Goal: Entertainment & Leisure: Consume media (video, audio)

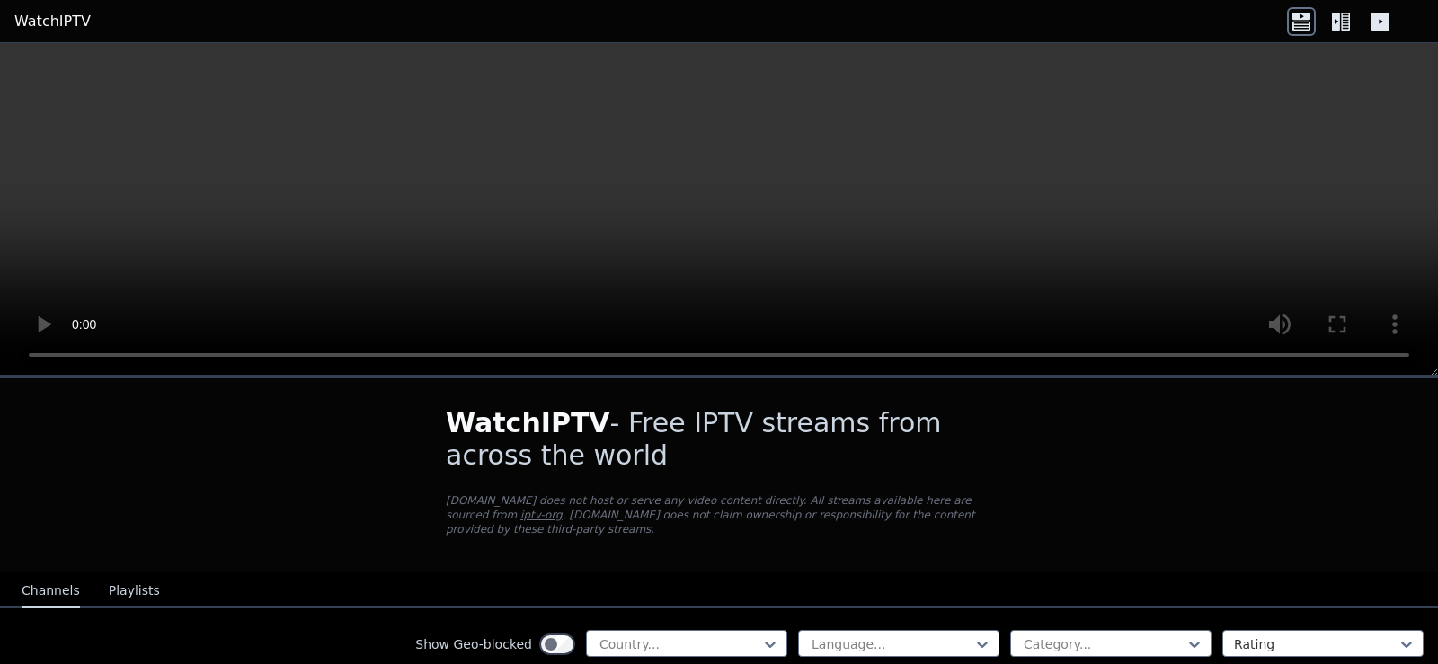
scroll to position [150, 0]
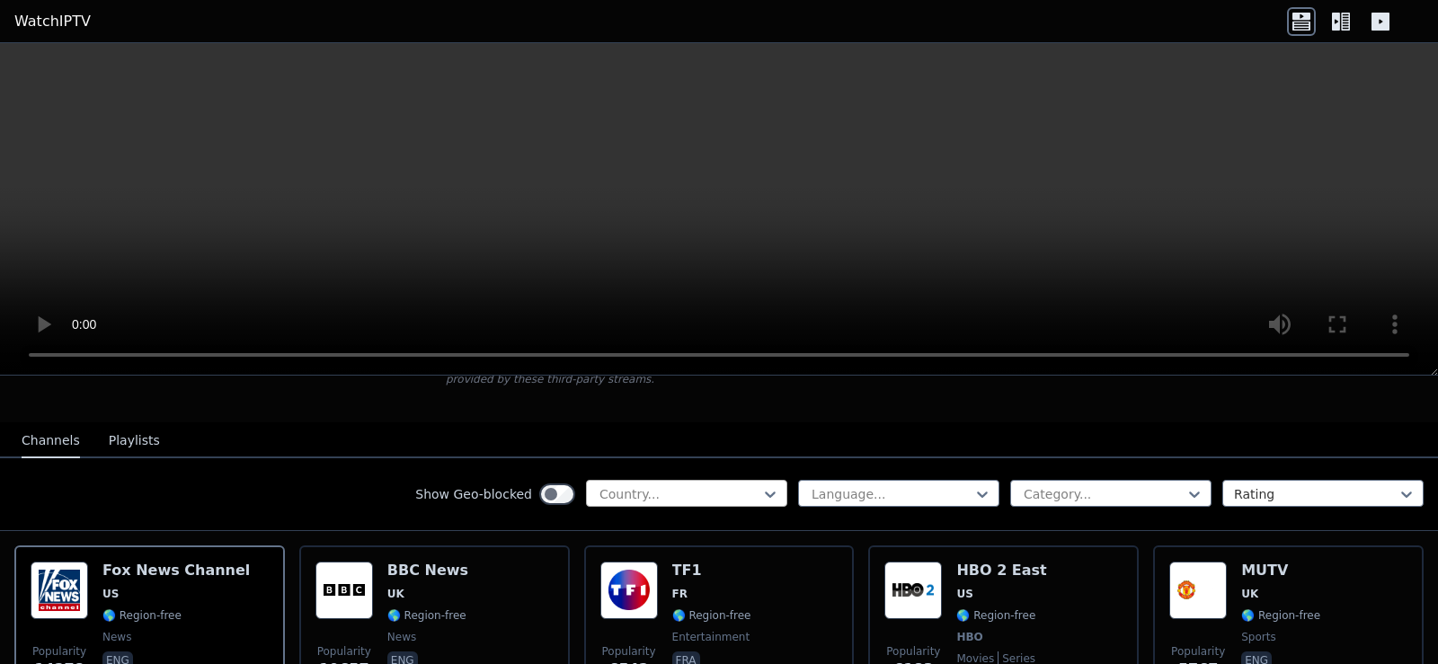
click at [647, 485] on div at bounding box center [680, 494] width 164 height 18
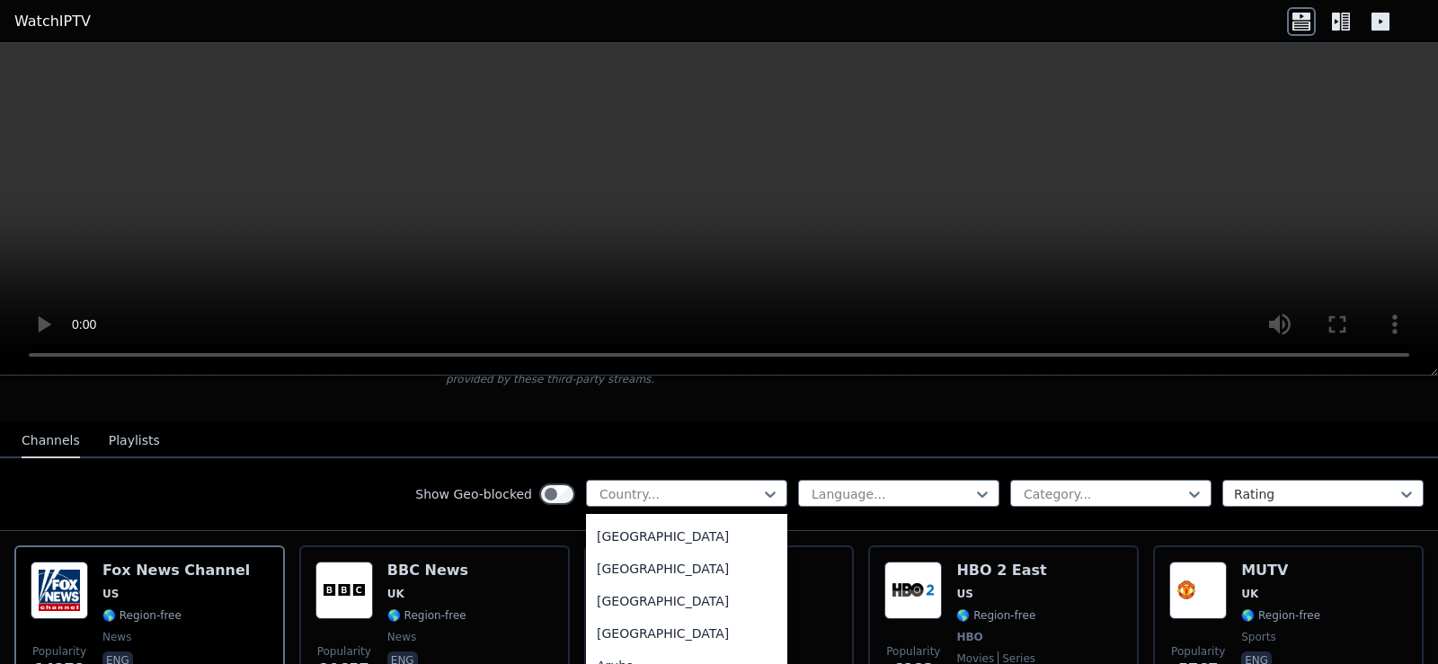
scroll to position [0, 0]
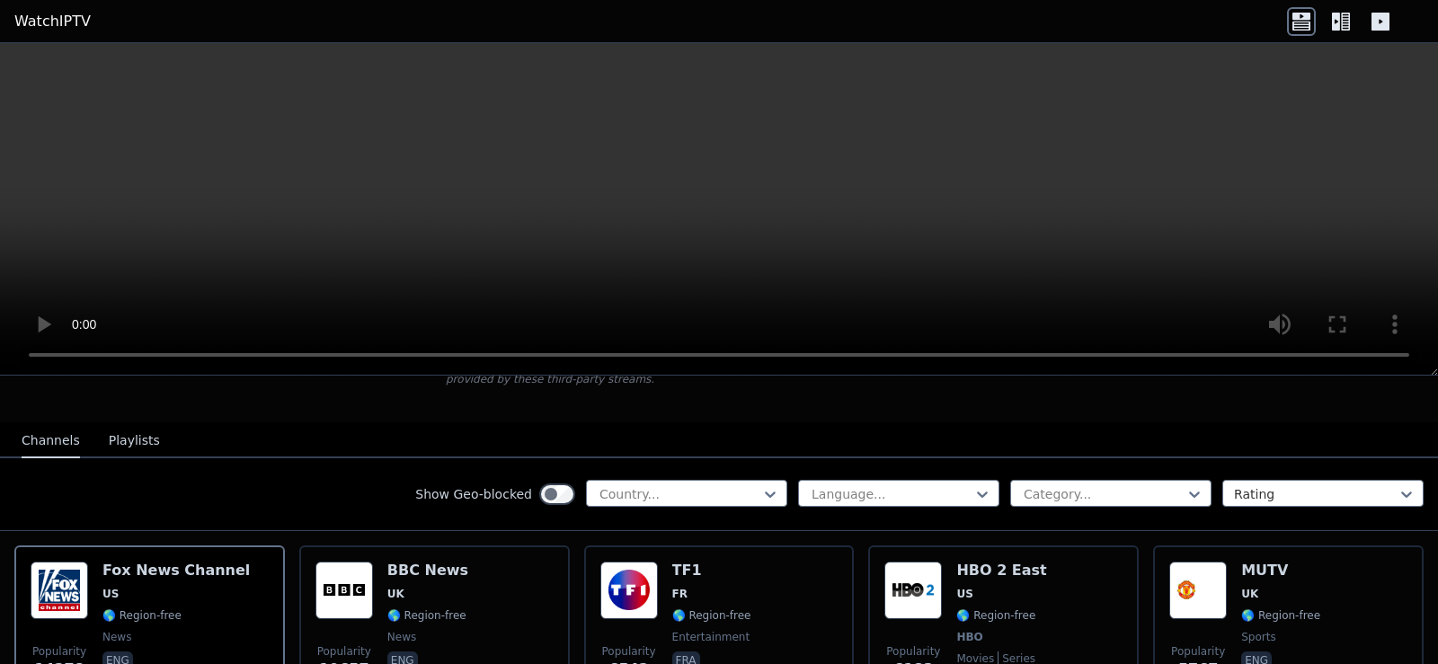
click at [729, 423] on nav "Channels Playlists" at bounding box center [719, 441] width 1438 height 36
click at [1034, 494] on div "Language... Category... Rating" at bounding box center [1111, 494] width 626 height 29
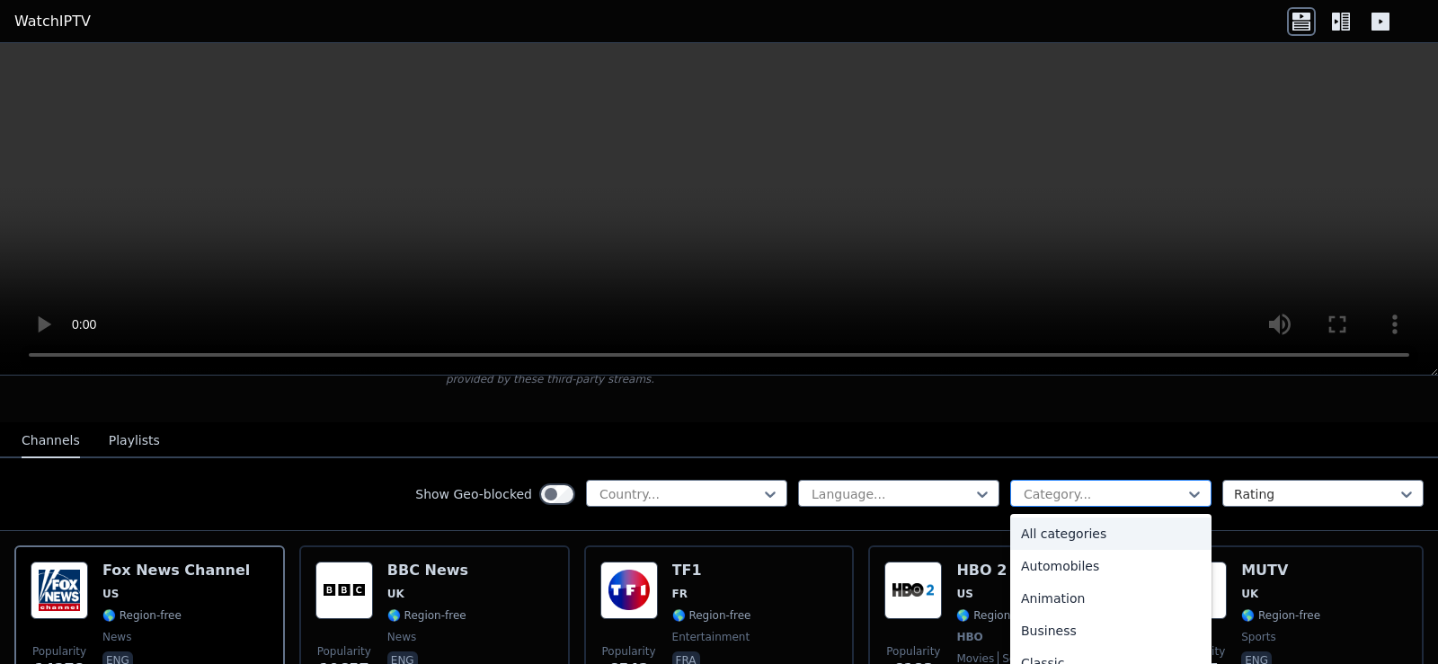
click at [1049, 491] on div "Category..." at bounding box center [1110, 493] width 201 height 27
click at [1038, 592] on div "Animation" at bounding box center [1110, 599] width 201 height 32
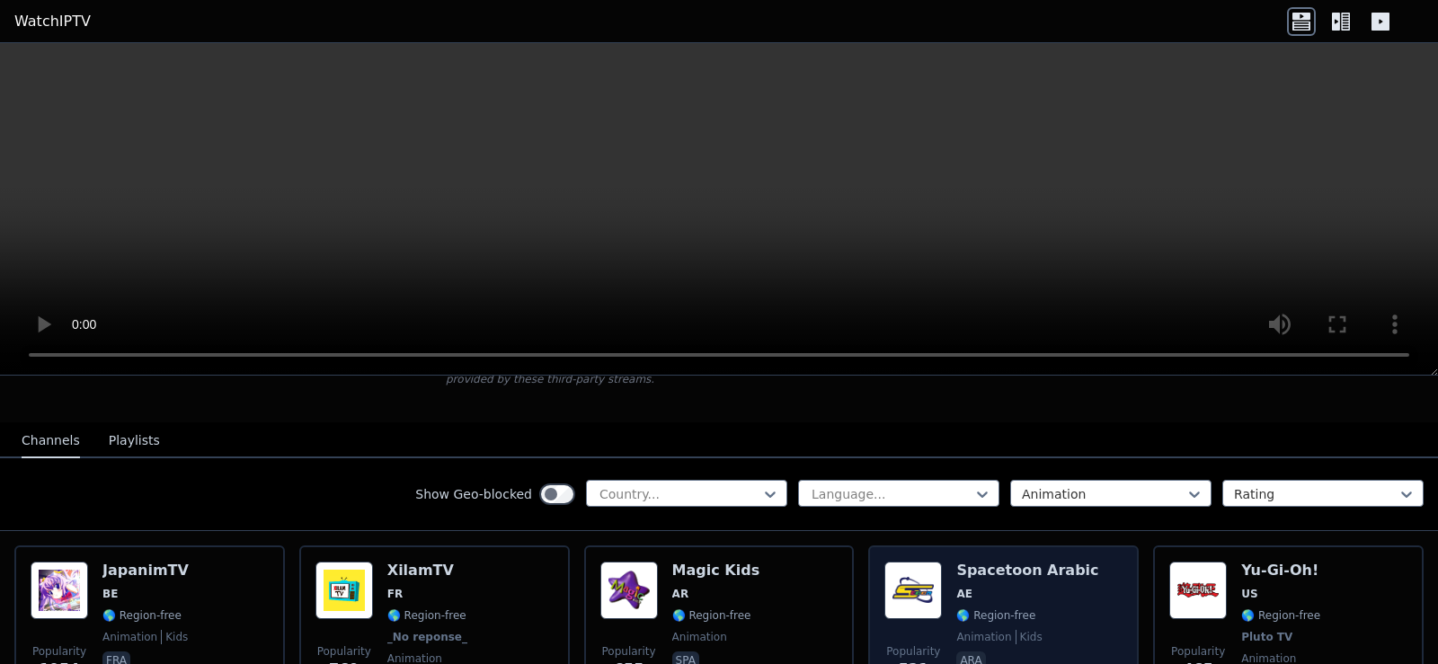
click at [1034, 587] on span "AE" at bounding box center [1028, 594] width 142 height 14
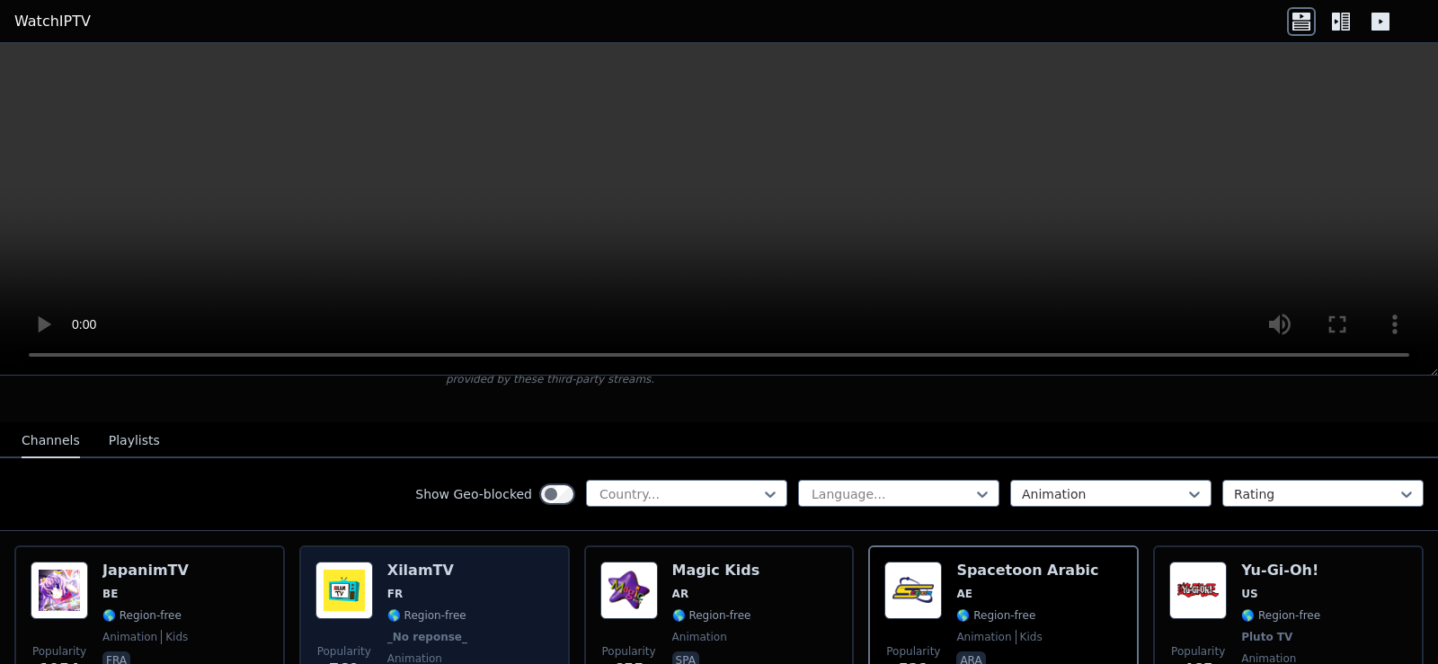
click at [486, 609] on div "Popularity 769 XilamTV FR 🌎 Region-free _No reponse_ animation fra" at bounding box center [435, 628] width 238 height 133
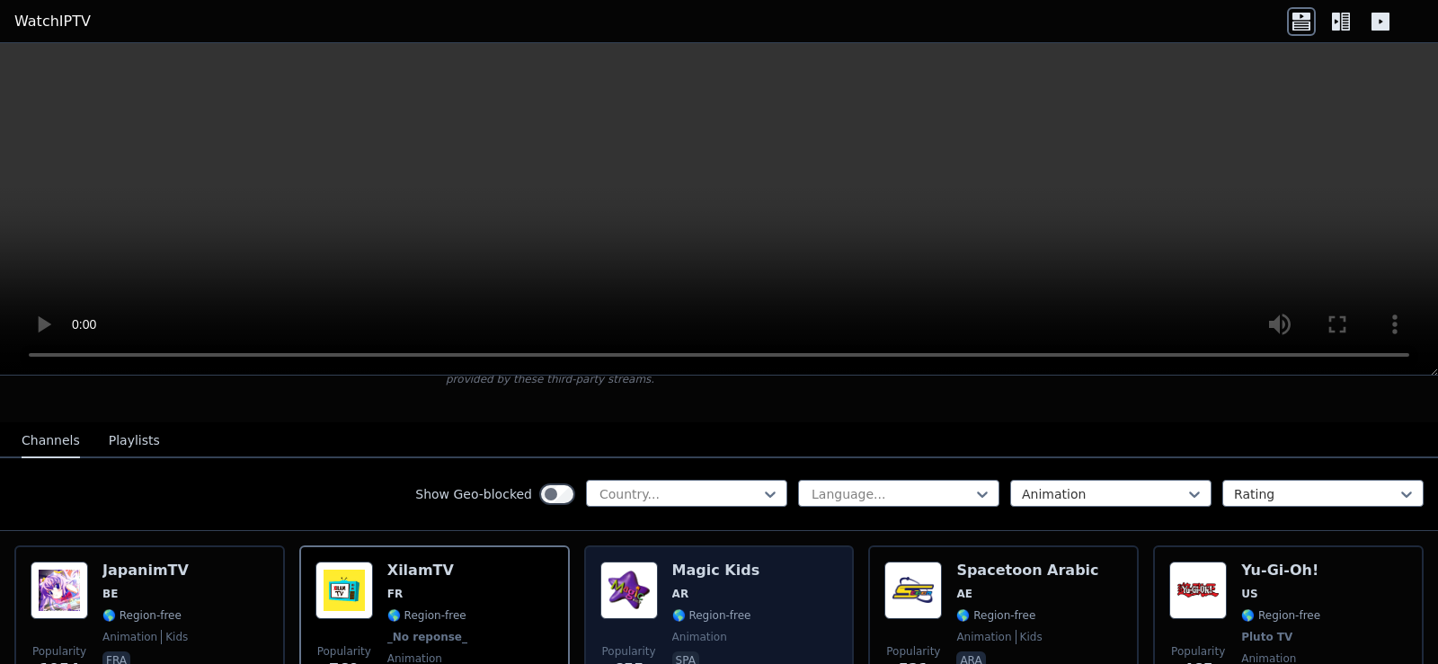
click at [764, 546] on div "Popularity 655 Magic Kids AR 🌎 Region-free animation spa" at bounding box center [719, 628] width 271 height 165
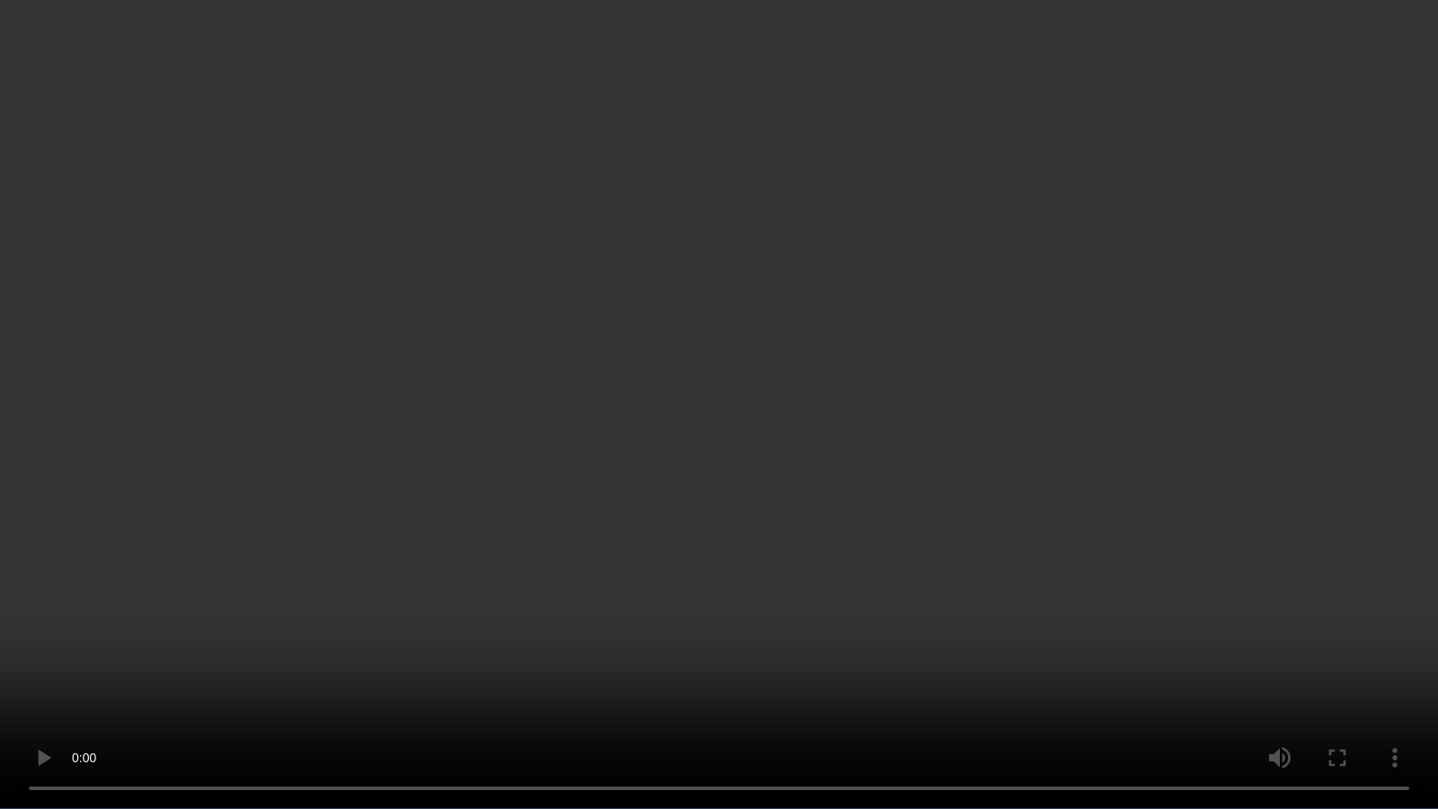
click at [755, 282] on video at bounding box center [719, 404] width 1438 height 809
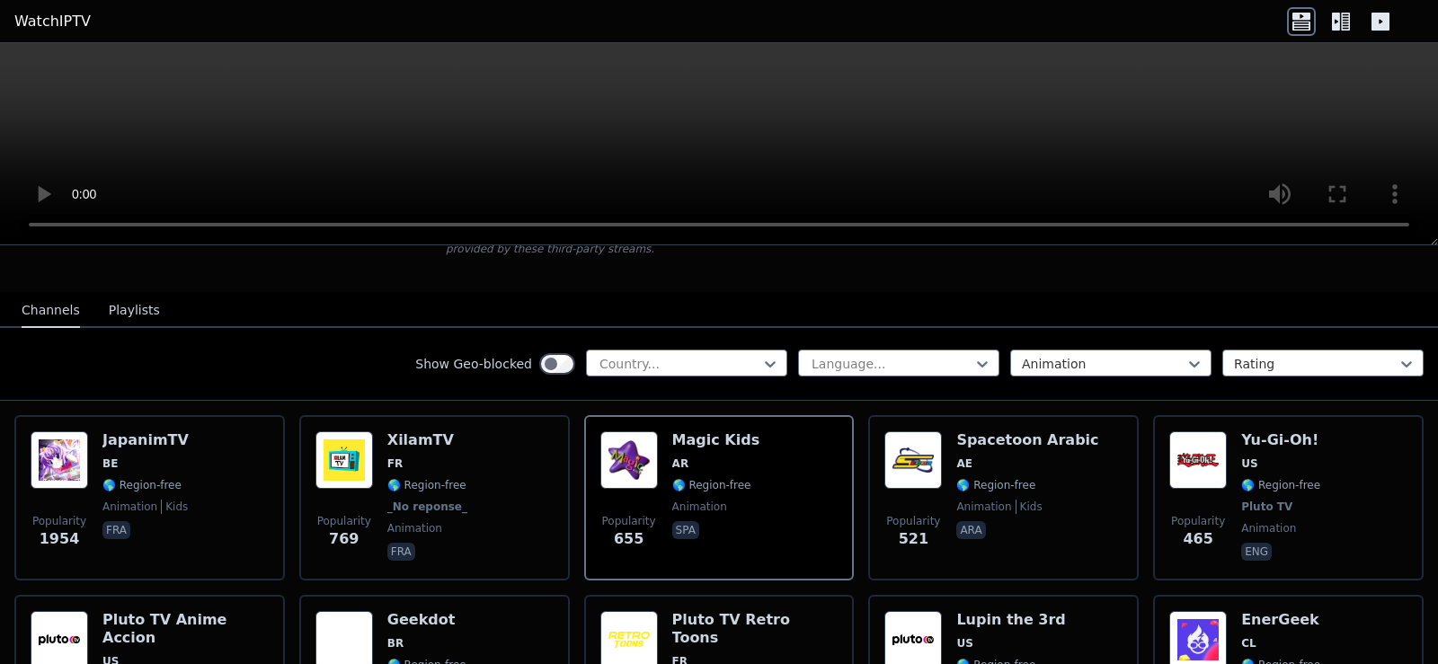
click at [758, 91] on video at bounding box center [719, 144] width 1438 height 202
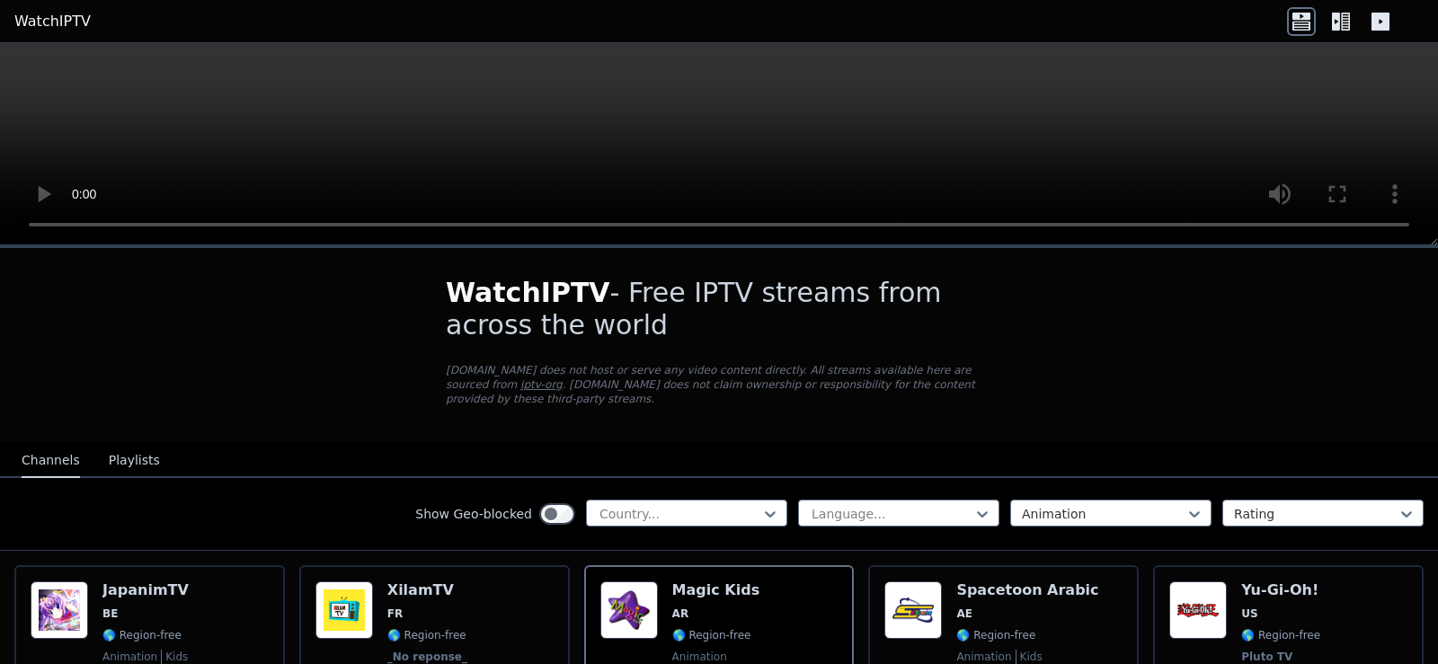
click at [652, 150] on video at bounding box center [719, 144] width 1438 height 202
click at [758, 141] on video at bounding box center [719, 144] width 1438 height 202
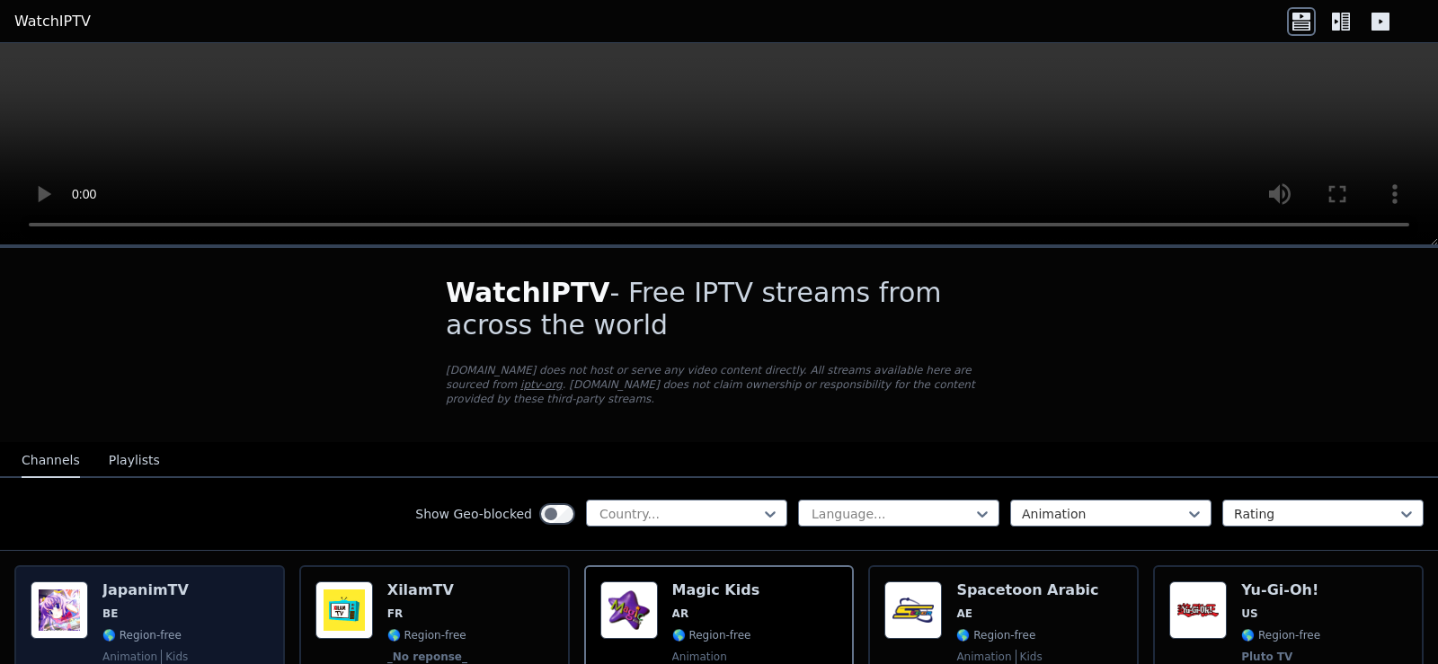
click at [206, 585] on div "Popularity 1954 JapanimTV BE 🌎 Region-free animation kids fra" at bounding box center [150, 648] width 238 height 133
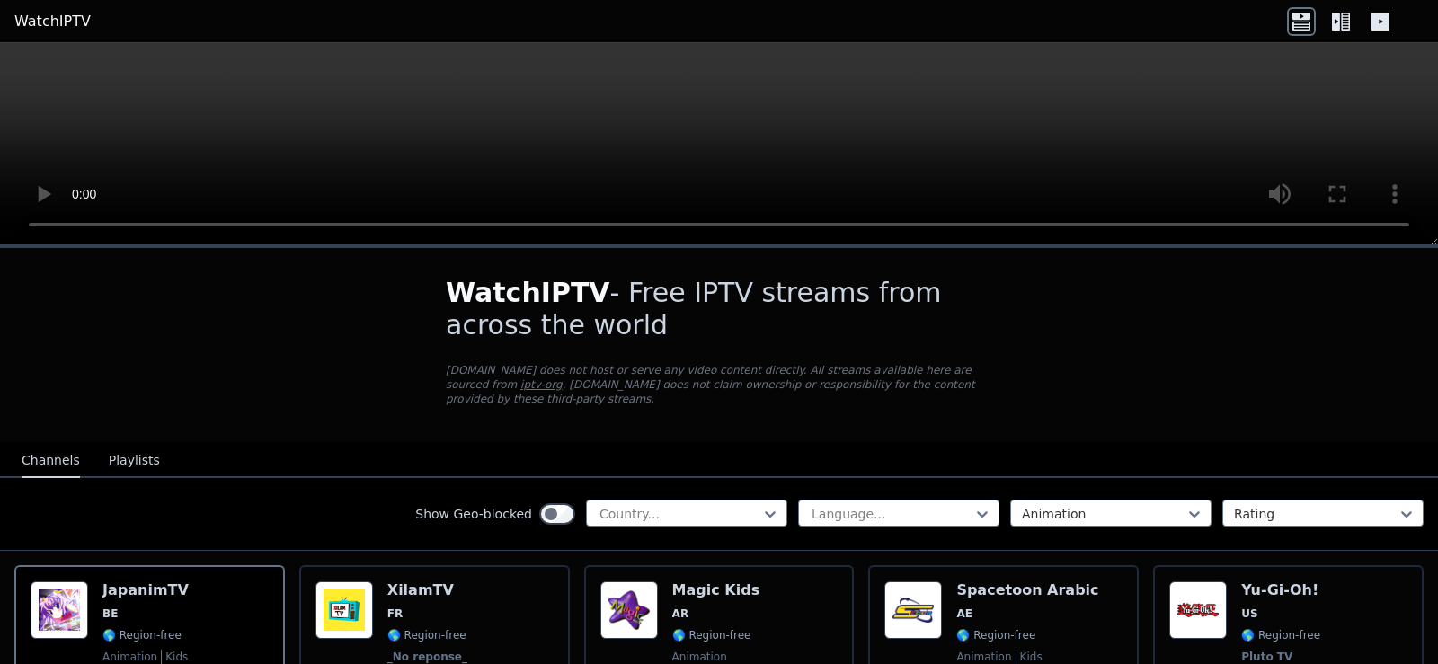
click at [131, 450] on button "Playlists" at bounding box center [134, 461] width 51 height 34
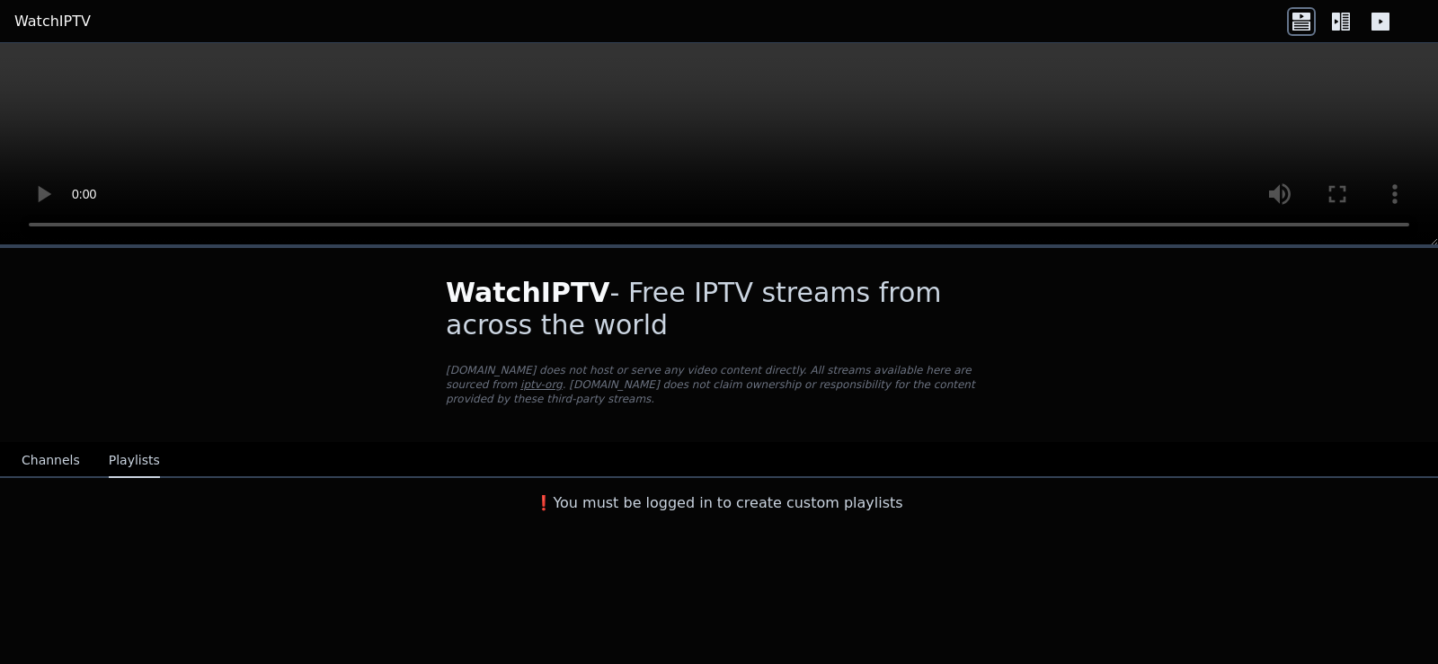
click at [57, 444] on button "Channels" at bounding box center [51, 461] width 58 height 34
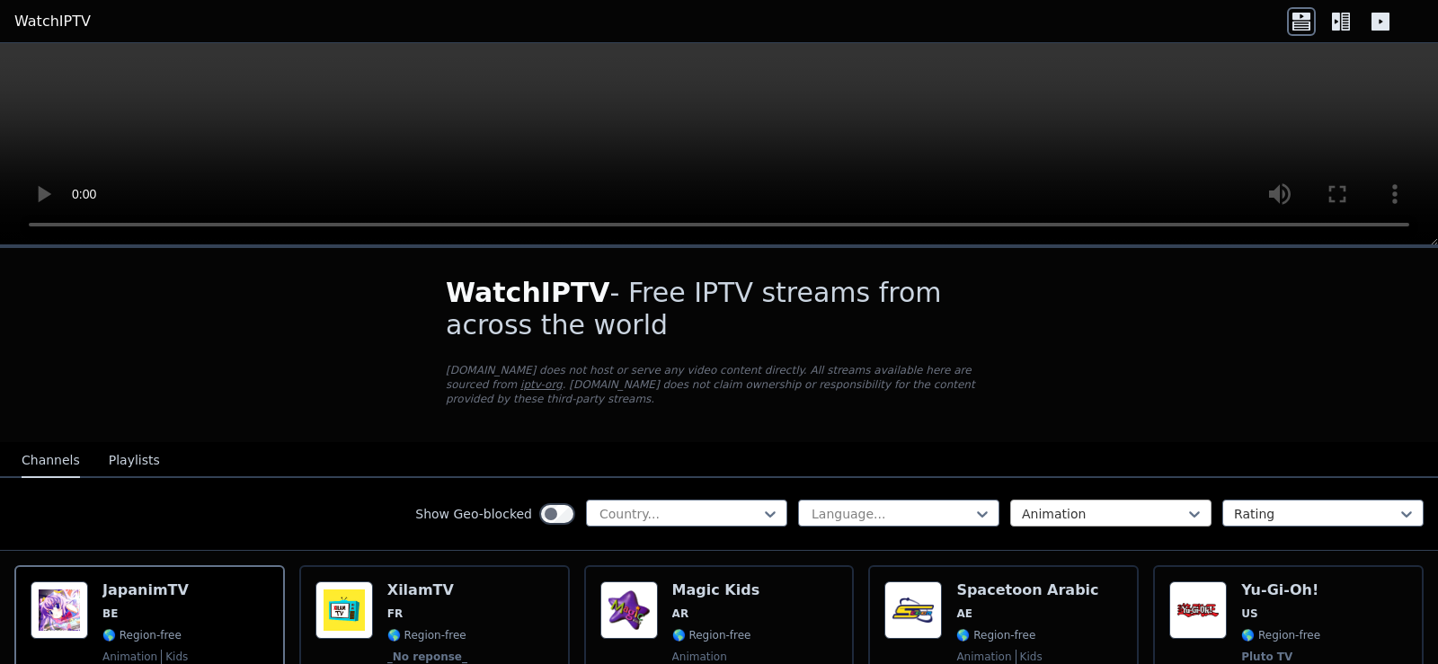
click at [1114, 505] on div at bounding box center [1104, 514] width 164 height 18
click at [243, 442] on nav "Channels Playlists" at bounding box center [719, 460] width 1438 height 36
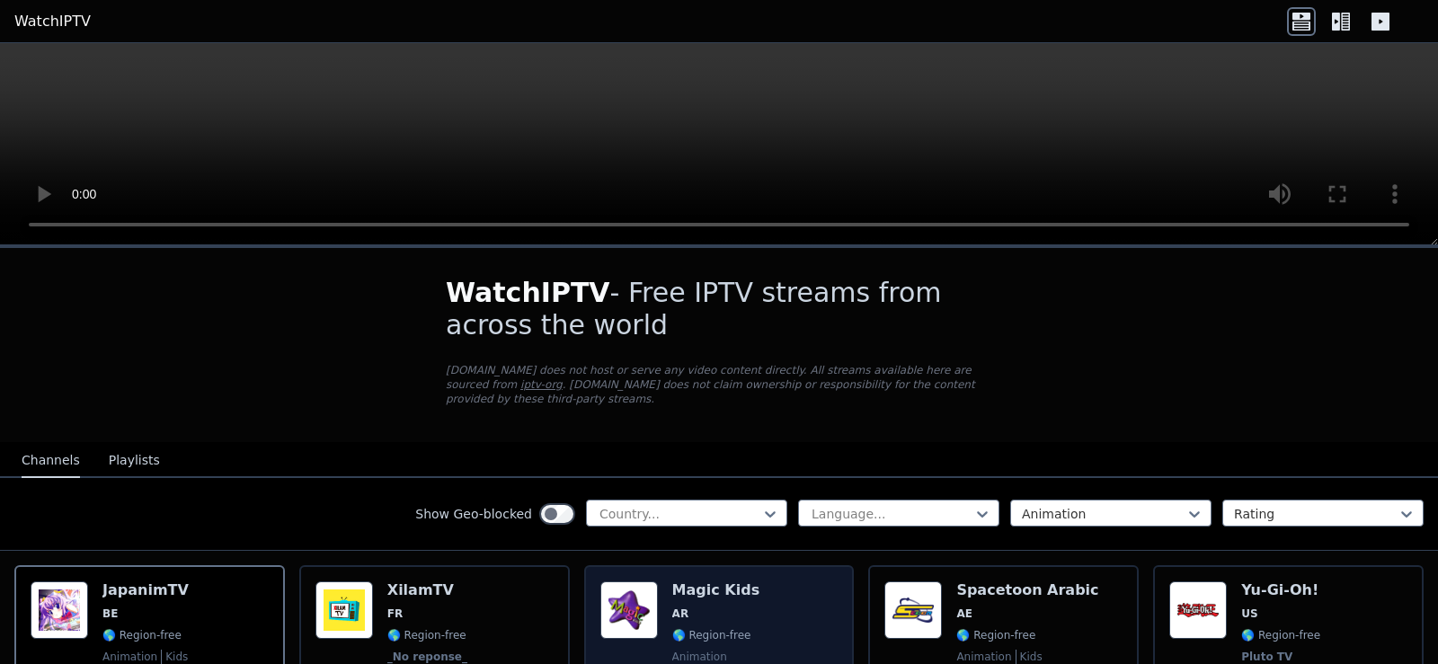
click at [681, 607] on span "AR" at bounding box center [680, 614] width 17 height 14
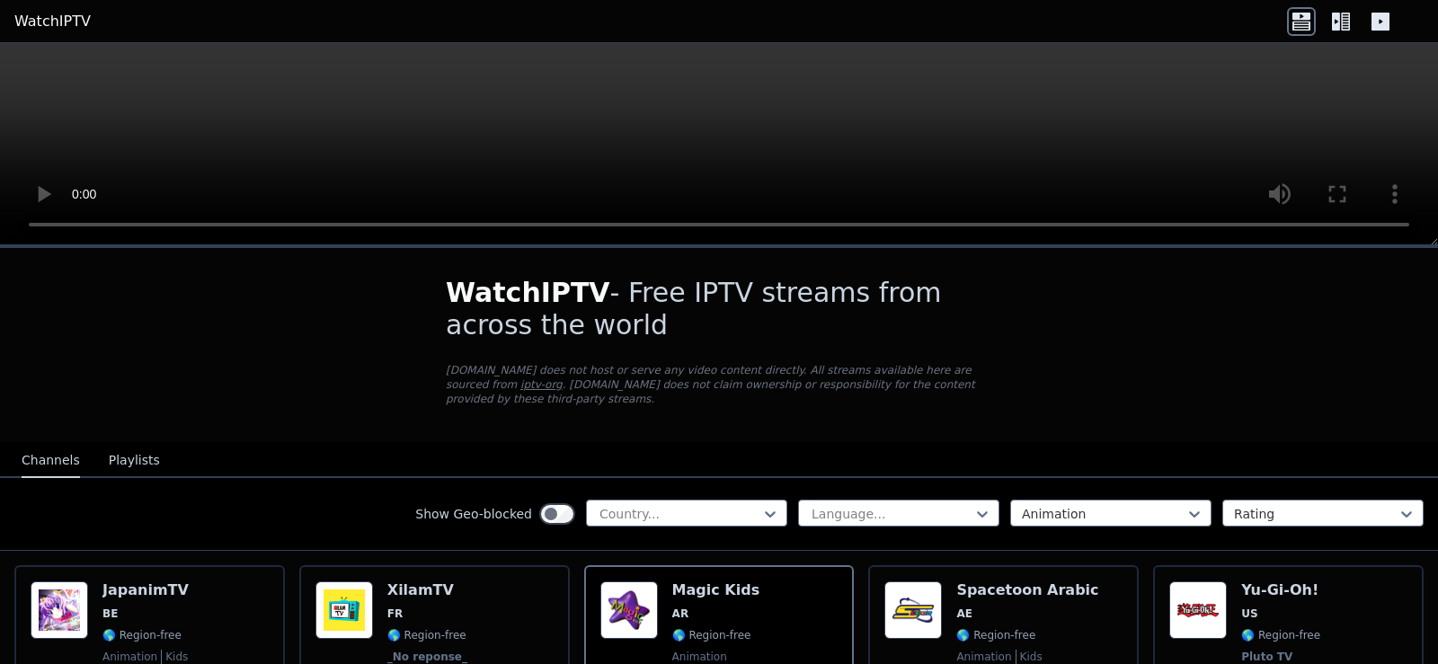
click at [610, 103] on video at bounding box center [719, 144] width 1438 height 202
click at [653, 164] on video at bounding box center [719, 144] width 1438 height 202
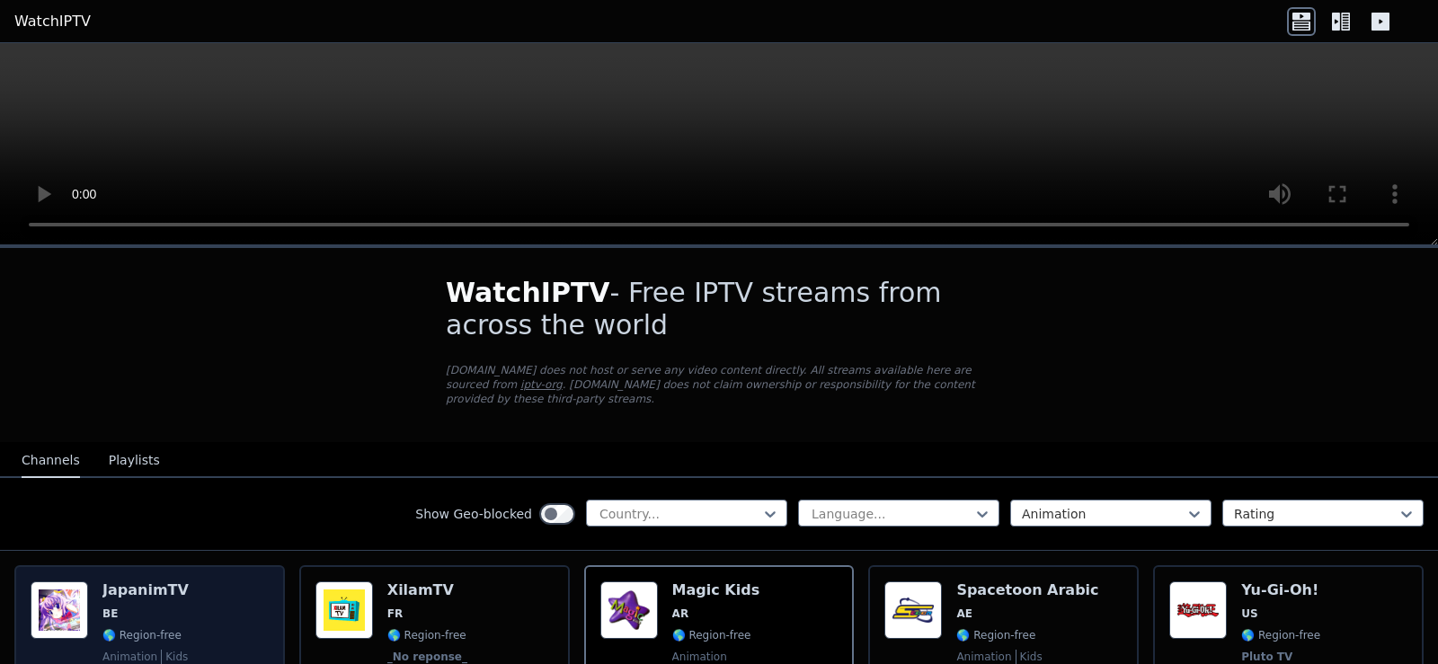
click at [53, 619] on img at bounding box center [60, 611] width 58 height 58
